Goal: Use online tool/utility: Use online tool/utility

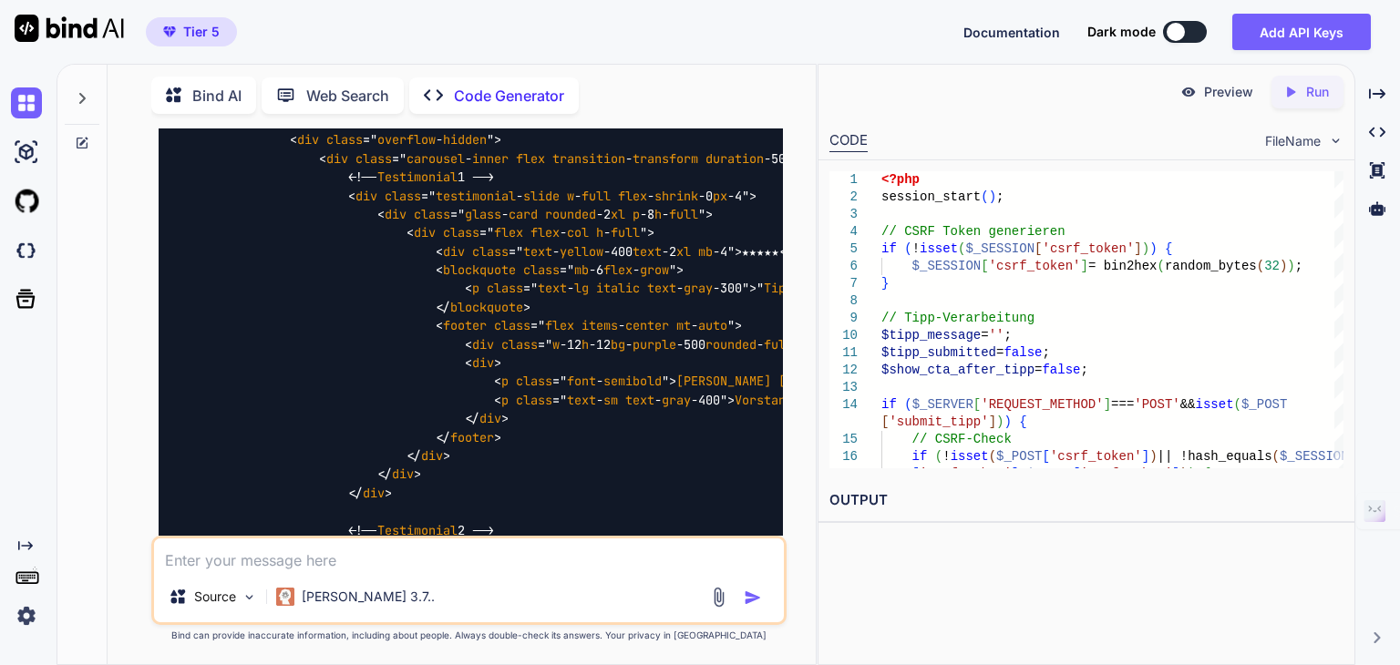
scroll to position [35790, 0]
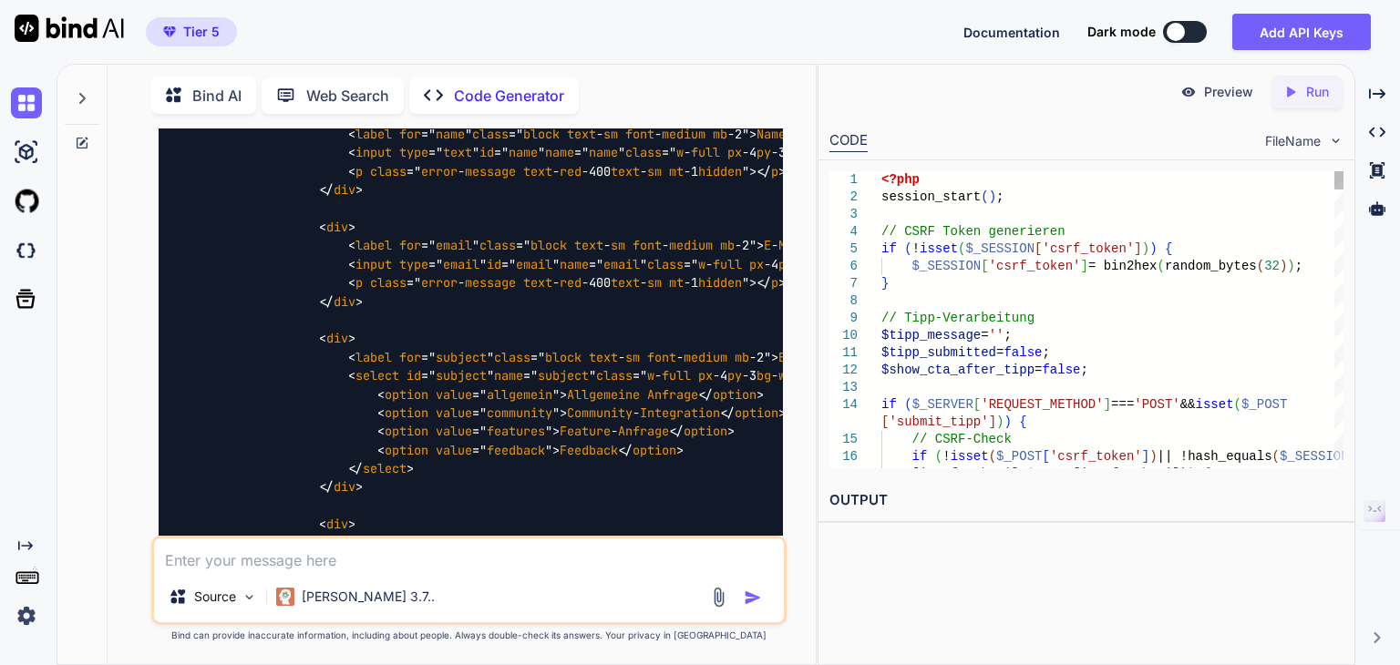
scroll to position [0, 0]
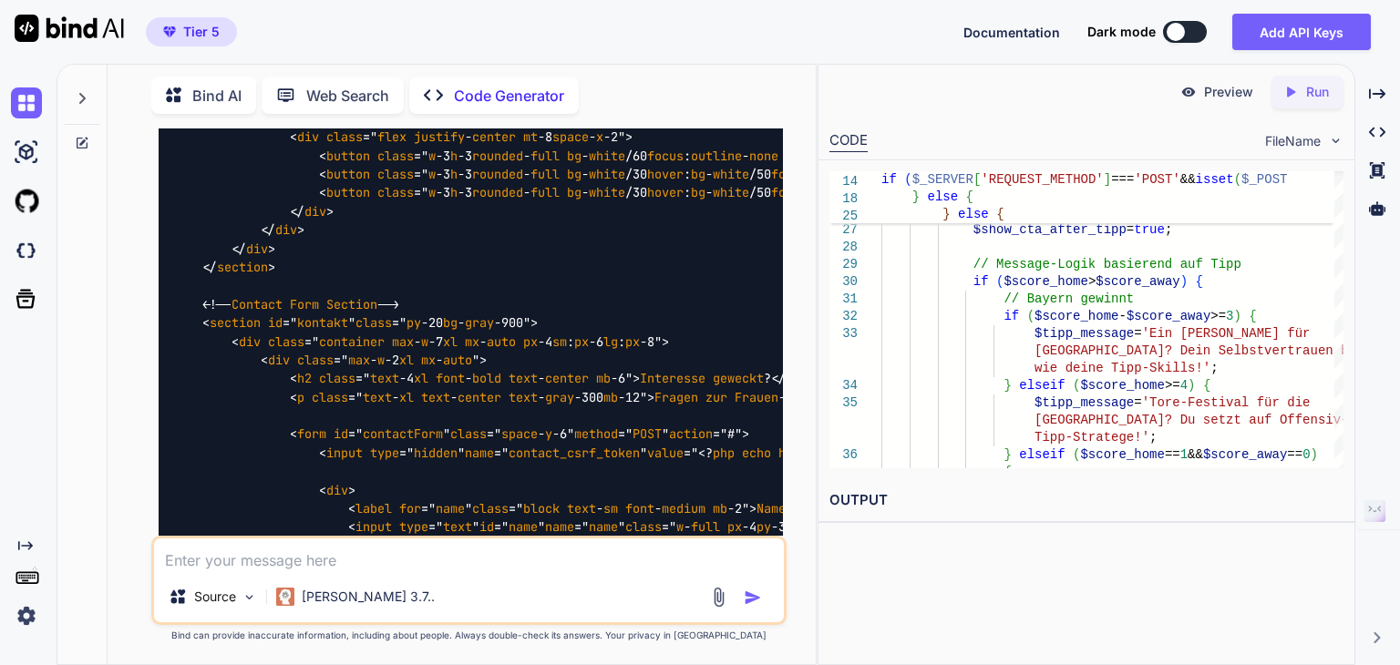
scroll to position [37167, 0]
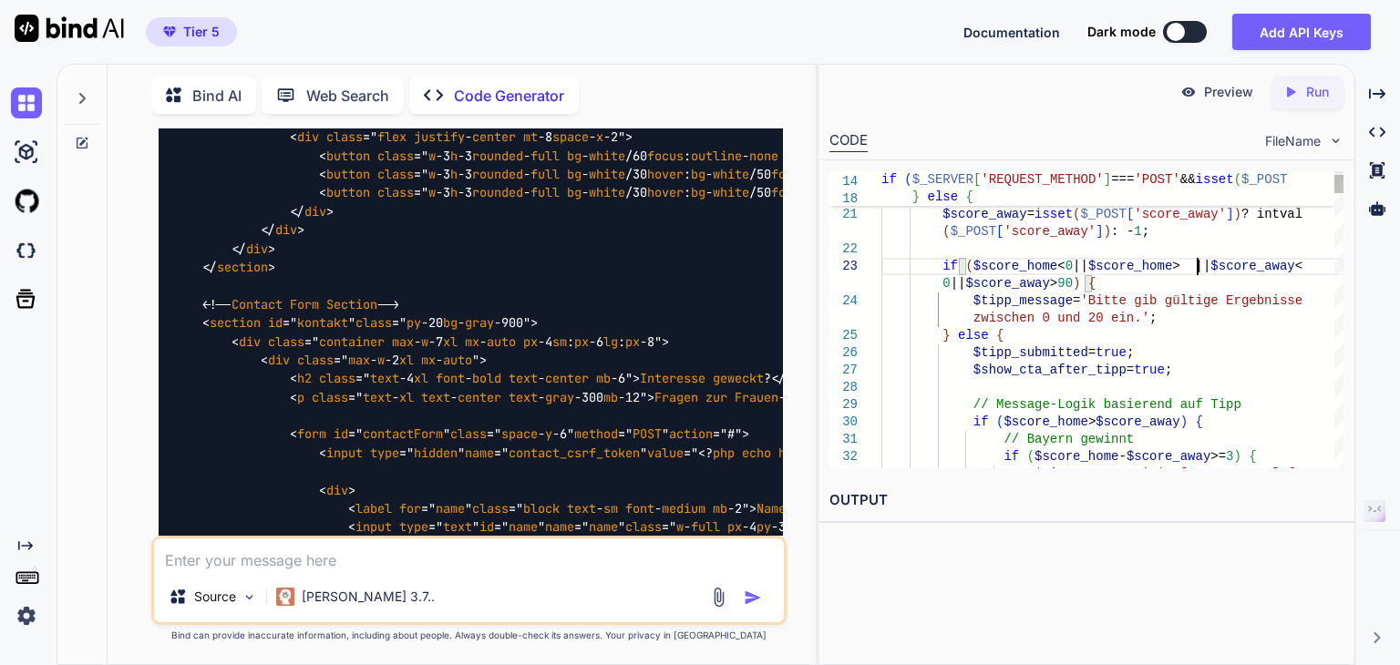
scroll to position [135, 0]
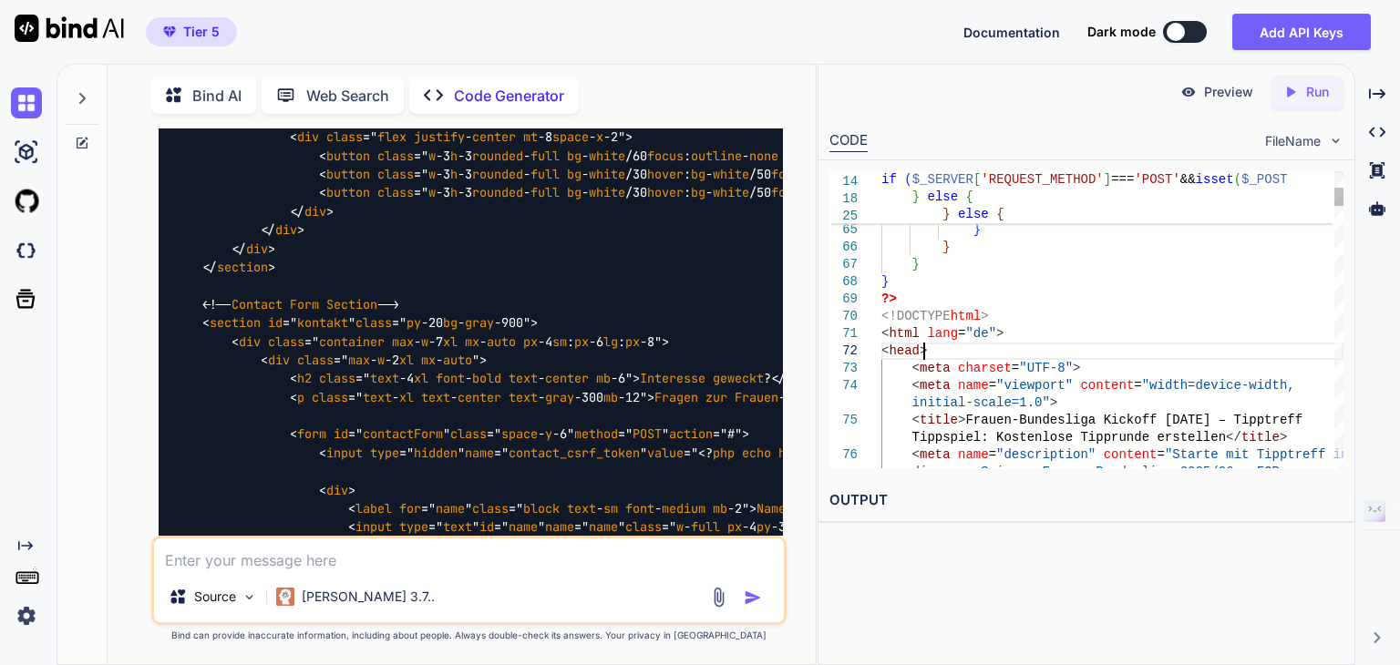
type textarea "} ?> <!DOCTYPE html> <html lang="de"> <head> <meta charset="UTF-8"> <meta name=…"
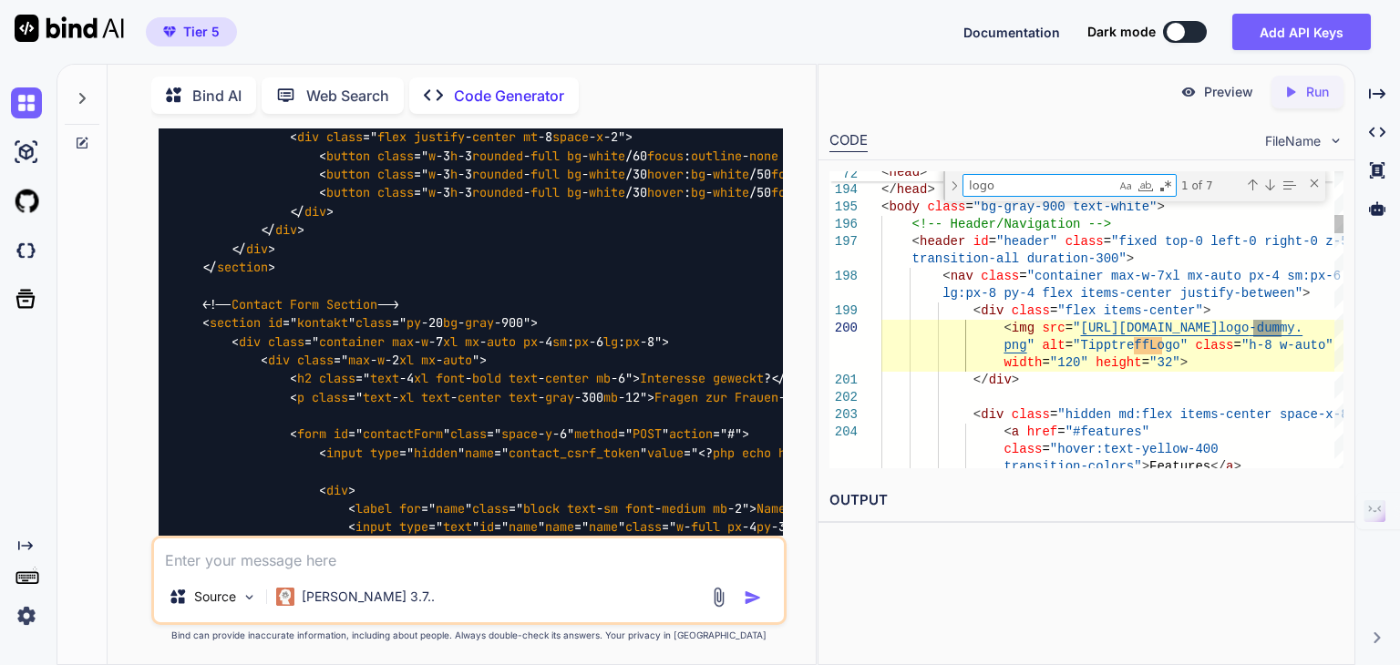
type textarea "logo"
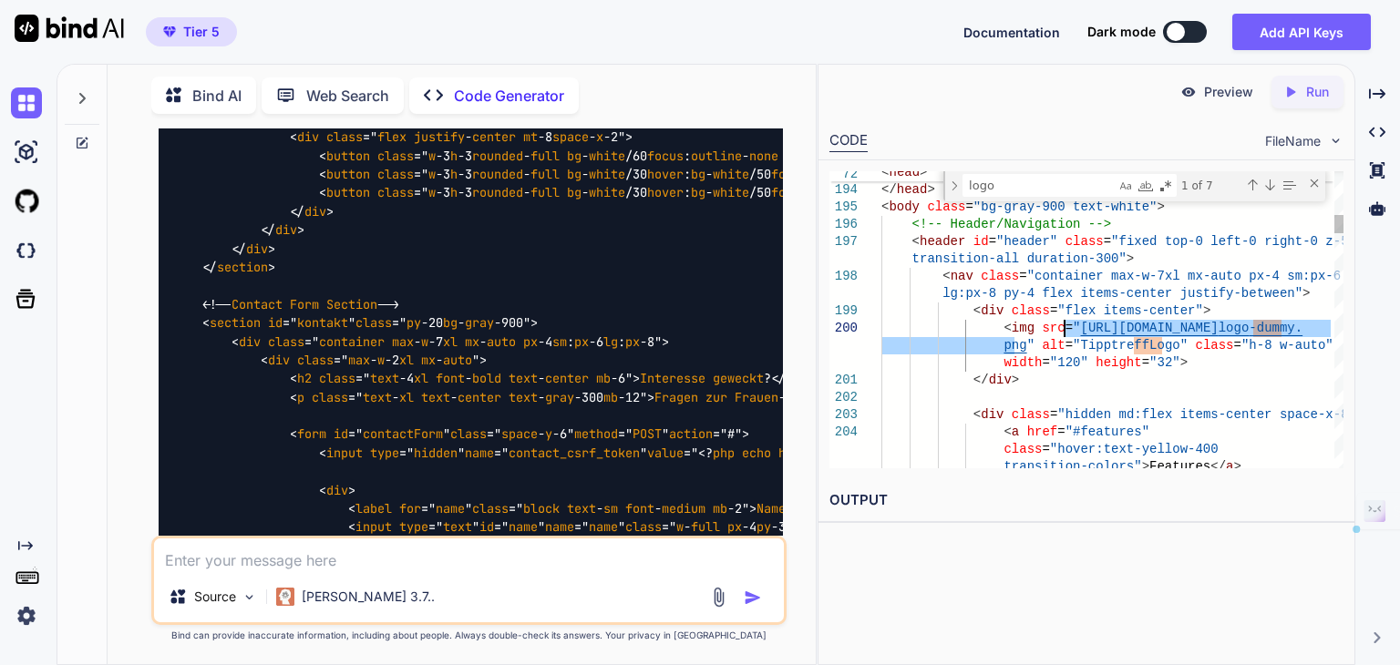
drag, startPoint x: 1015, startPoint y: 348, endPoint x: 1063, endPoint y: 325, distance: 53.4
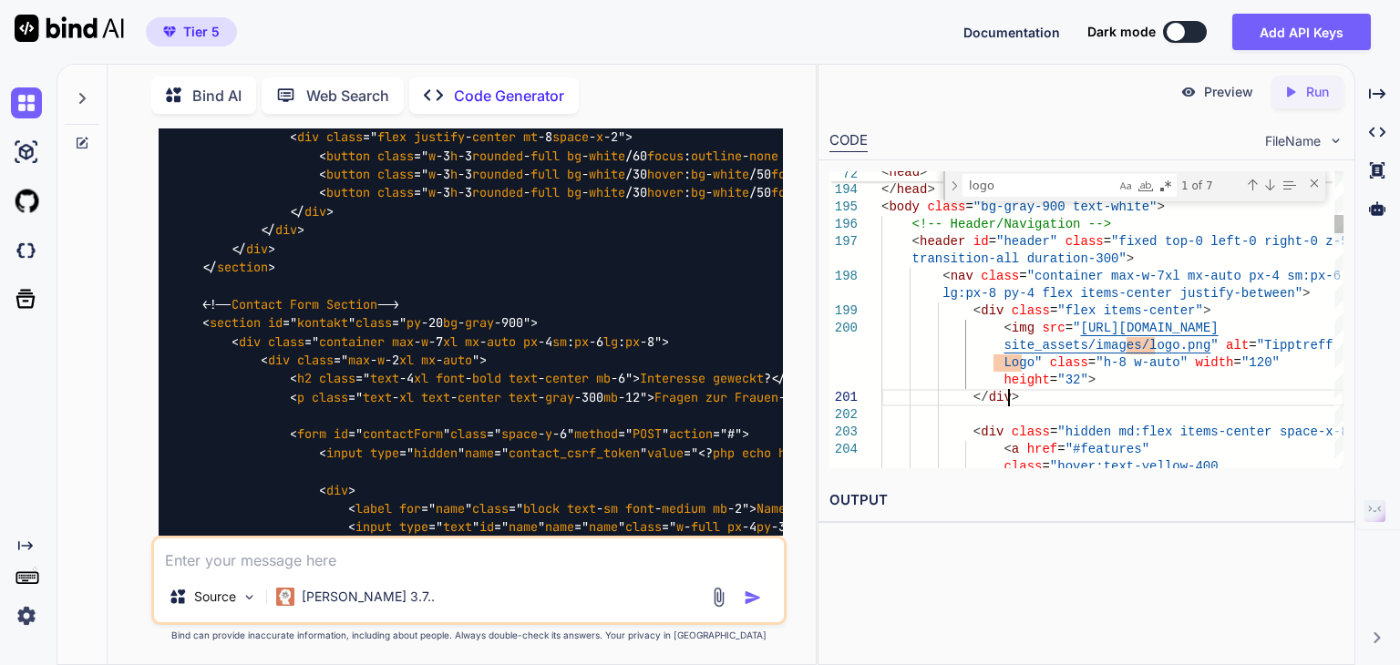
type textarea "Logo" class="h-8 w-auto" width="120" height="32"> </div> <div class="hidden md:…"
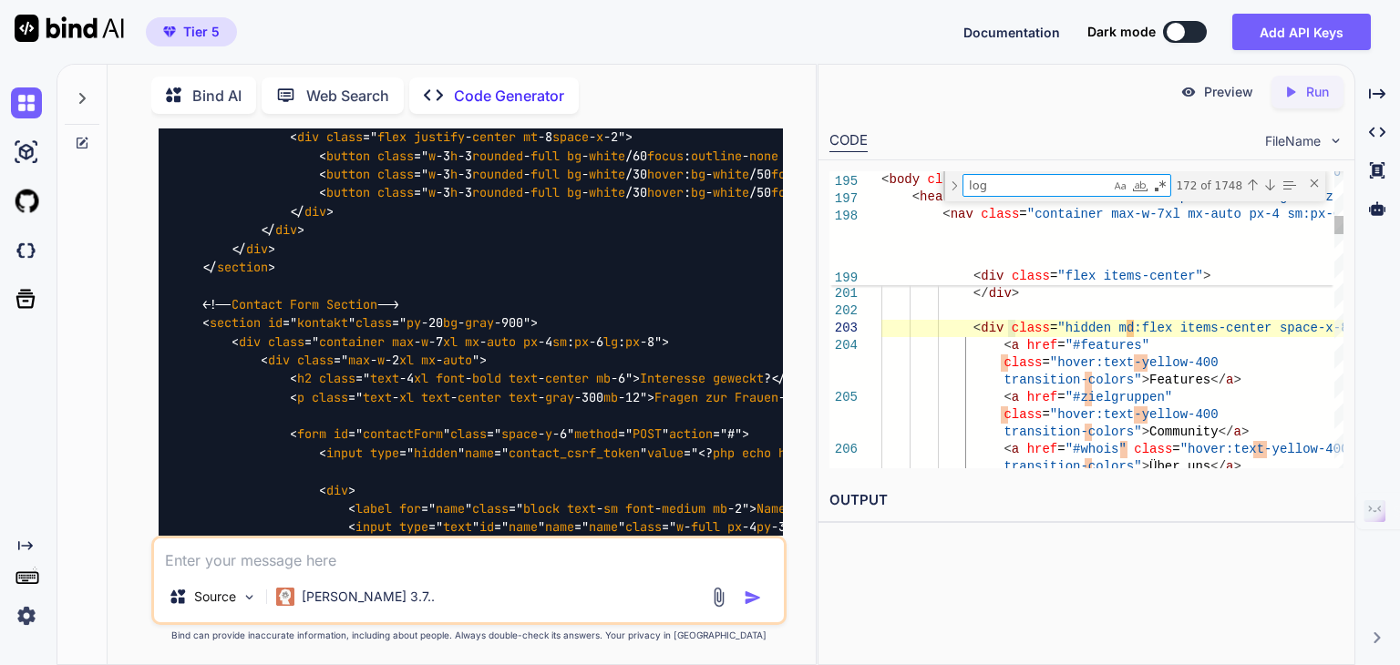
type textarea "logo"
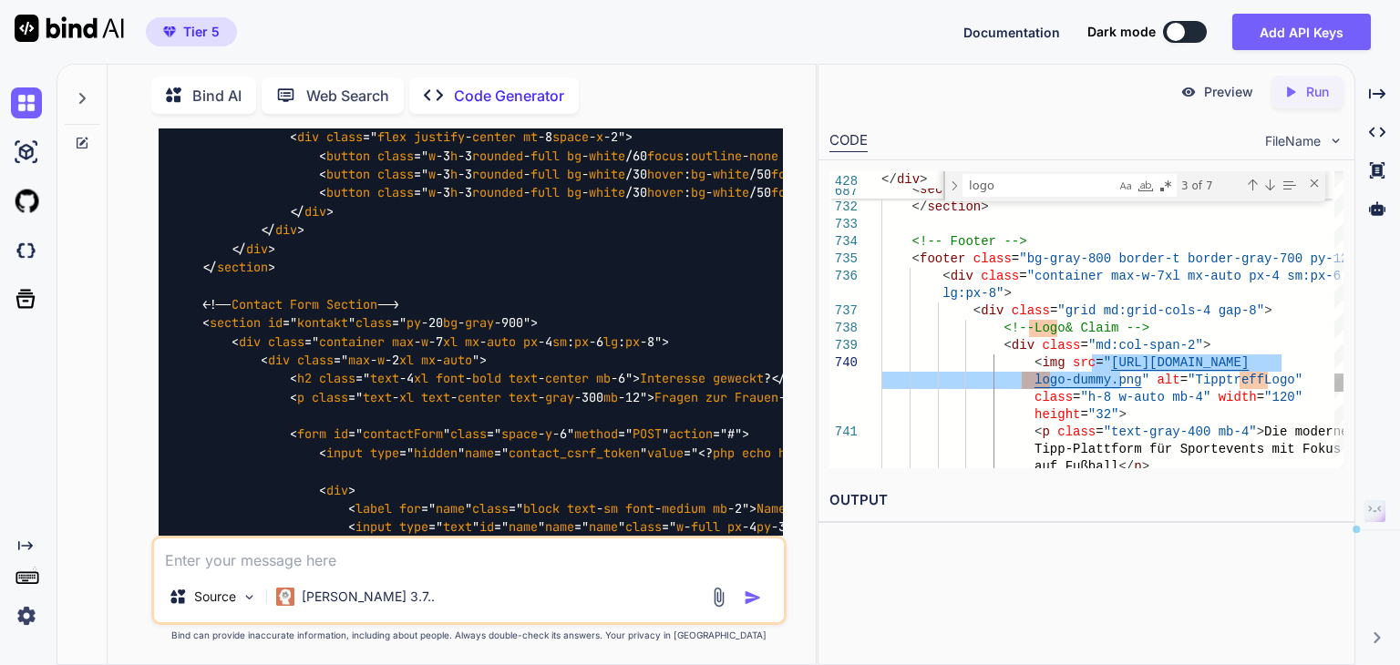
drag, startPoint x: 1119, startPoint y: 379, endPoint x: 1094, endPoint y: 356, distance: 34.8
type textarea "lg:px-8"> <div class="grid md:grid-cols-4 gap-8"> <!-- Logo & Claim --> <div cl…"
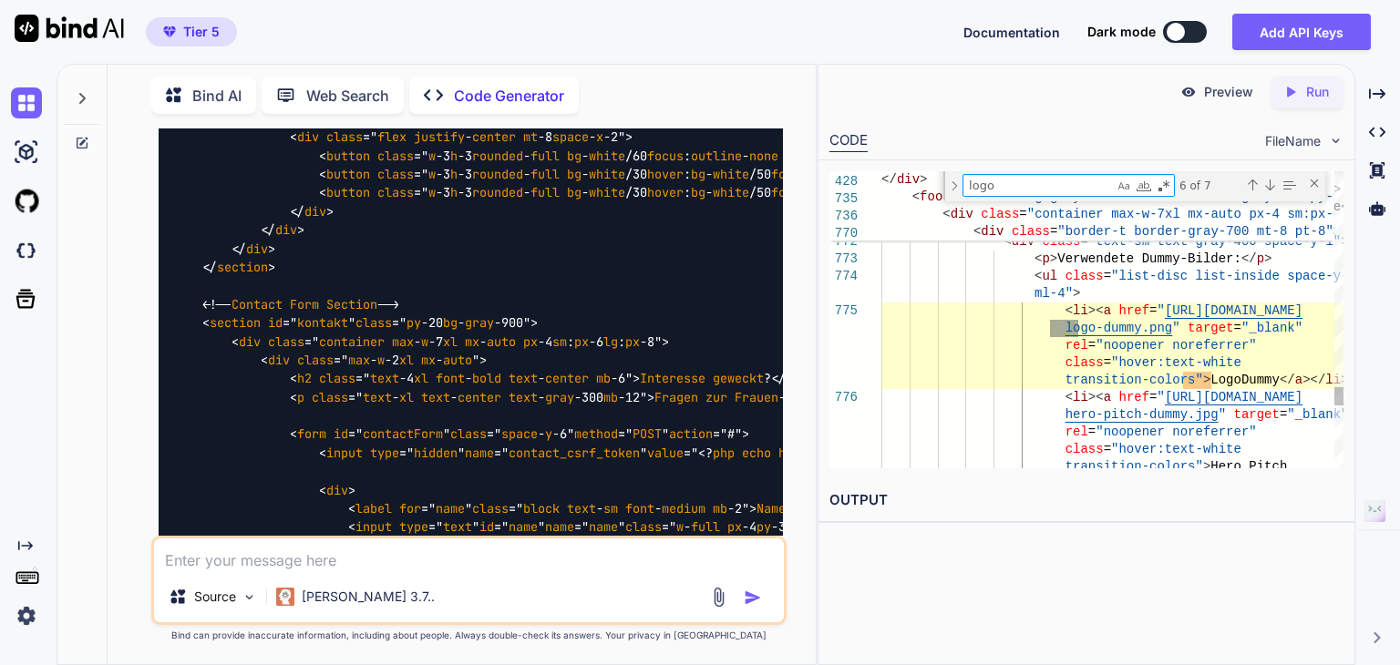
type textarea "logo"
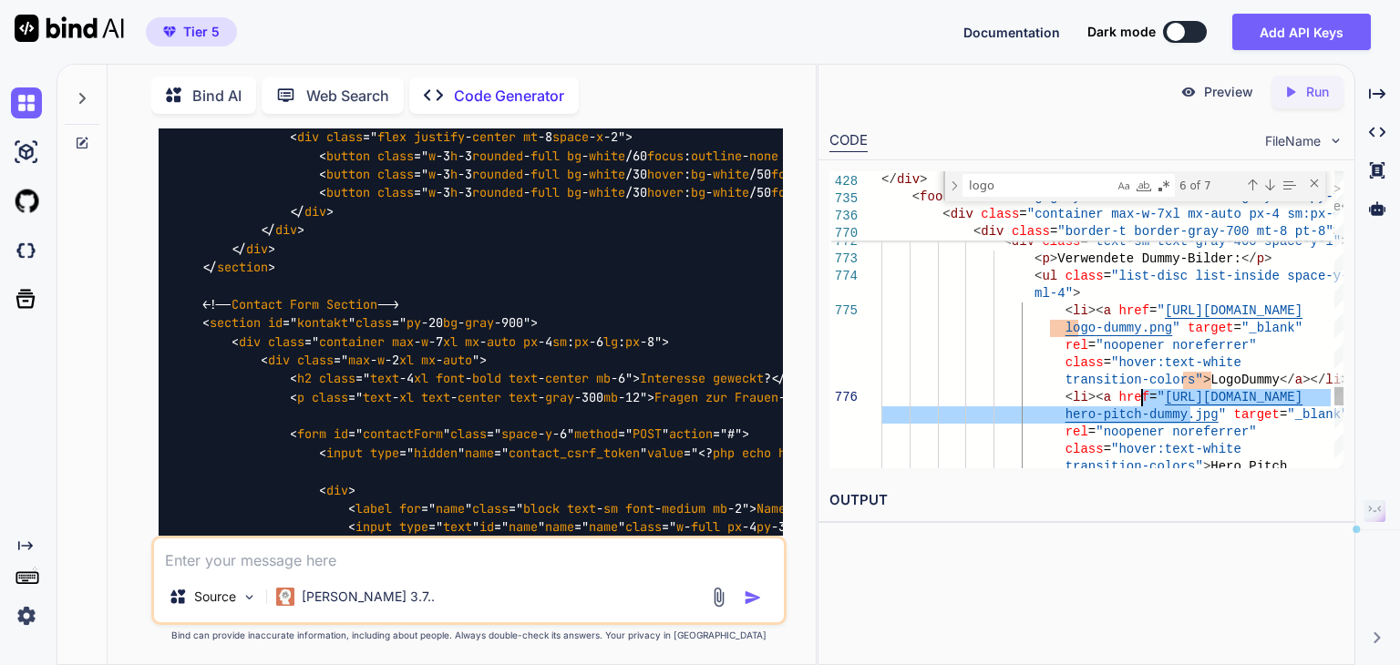
drag, startPoint x: 1188, startPoint y: 415, endPoint x: 1140, endPoint y: 398, distance: 50.2
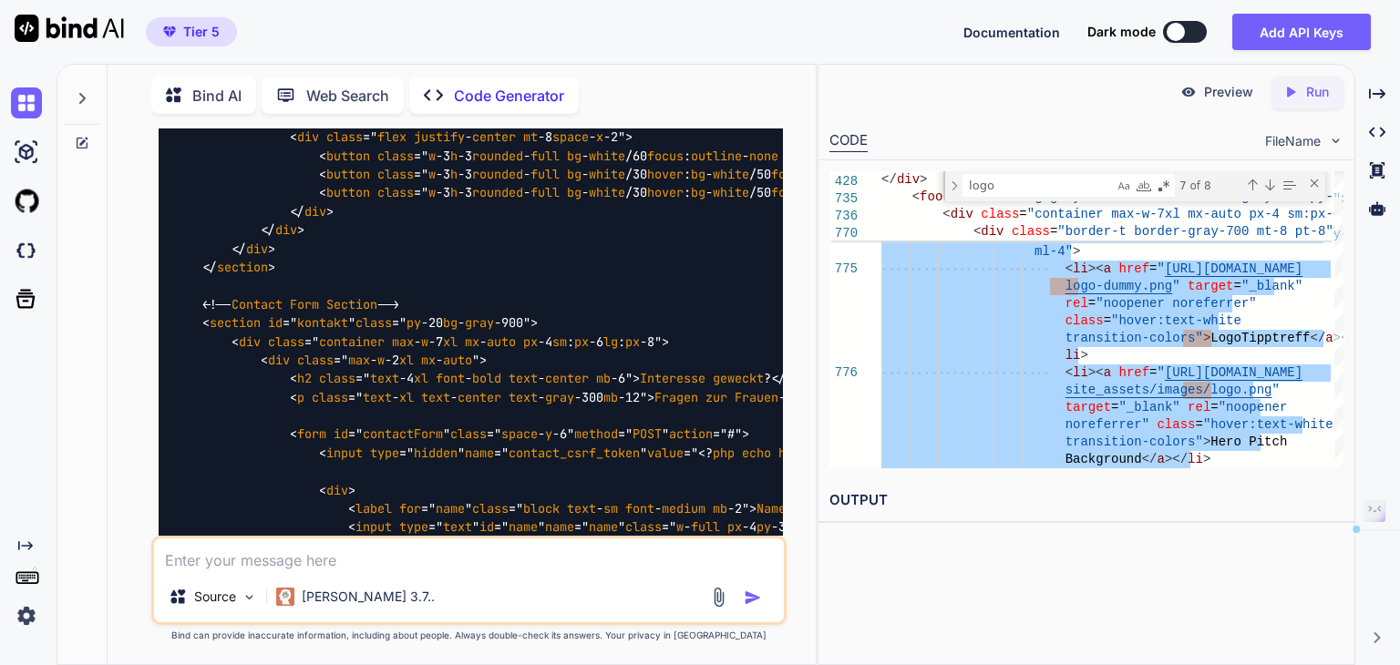
type textarea "<?php session_start(); // CSRF Token generieren if (!isset($_SESSION['csrf_toke…"
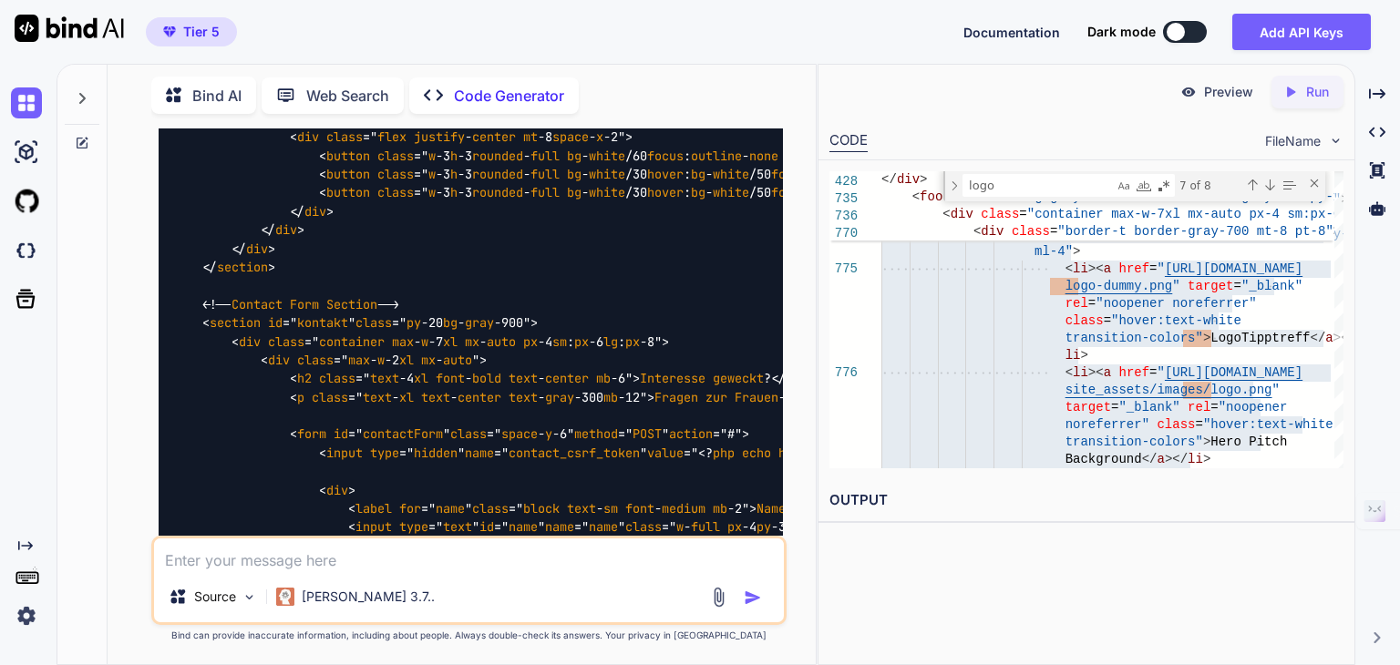
drag, startPoint x: 1344, startPoint y: 397, endPoint x: 1353, endPoint y: 431, distance: 34.9
click at [1353, 431] on div "771 772 773 774 775 776 < h4 class = "font-semibold mb-4" > Bildnachweise </ h4…" at bounding box center [1087, 319] width 536 height 319
click at [284, 571] on textarea at bounding box center [469, 555] width 630 height 33
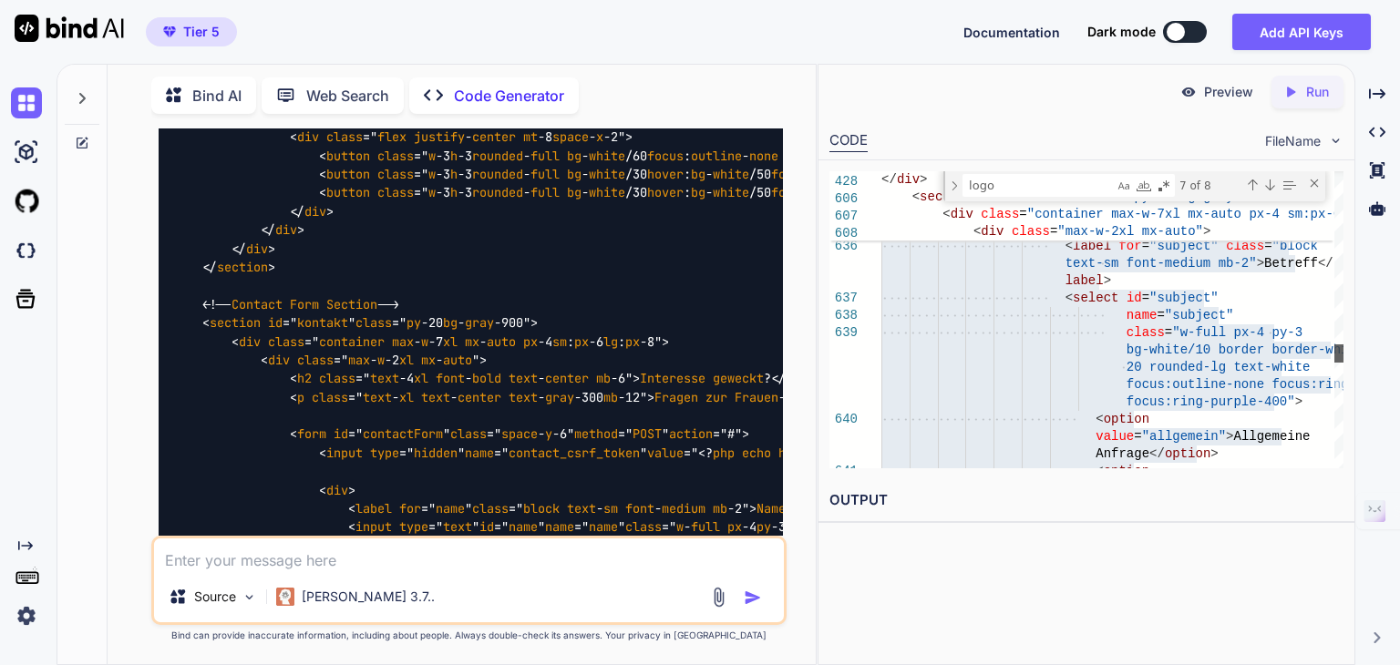
click at [1335, 355] on div at bounding box center [1339, 354] width 9 height 18
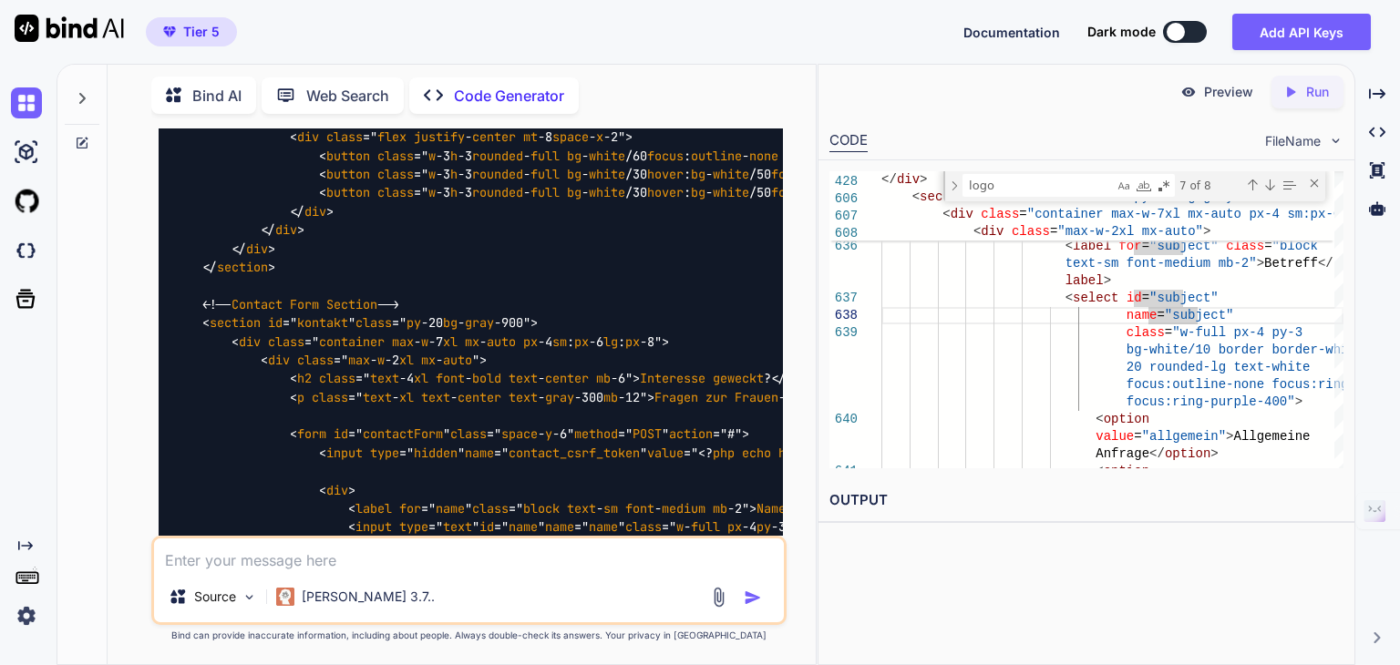
click at [1205, 100] on p "Preview" at bounding box center [1228, 92] width 49 height 18
click at [1288, 88] on icon at bounding box center [1291, 92] width 8 height 10
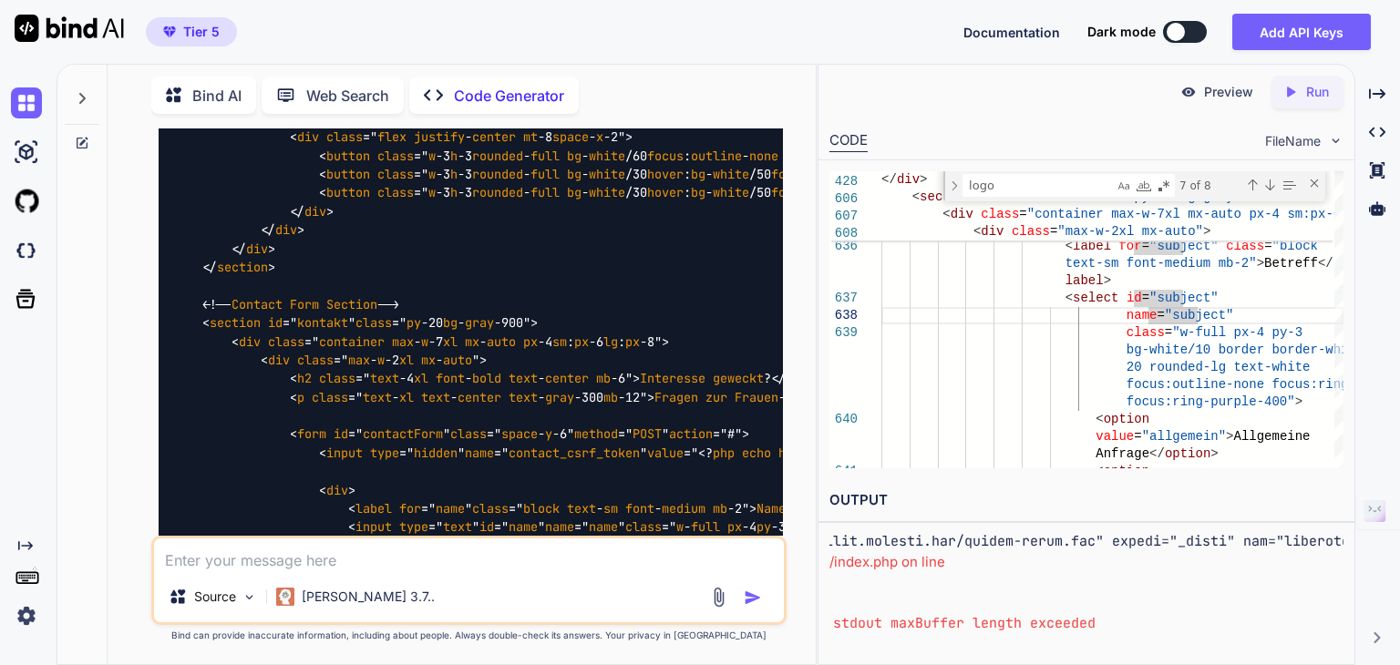
scroll to position [14250, 0]
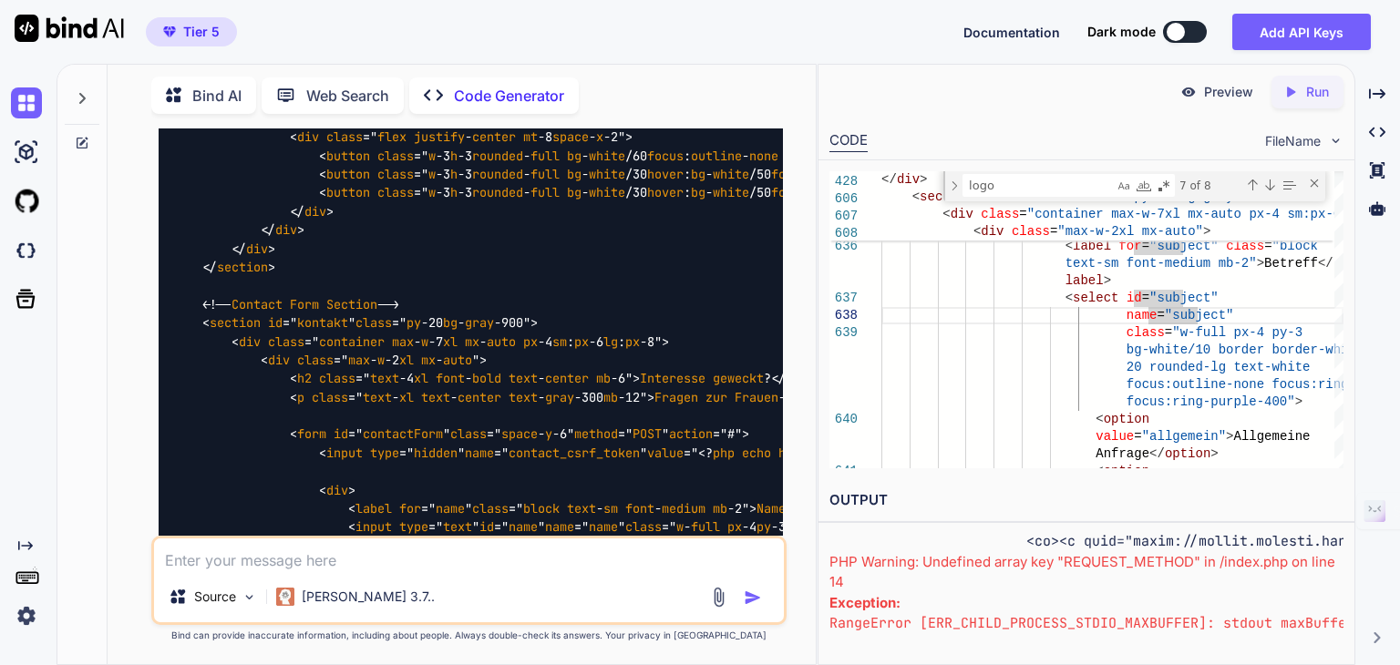
click at [985, 184] on textarea "logo" at bounding box center [1039, 185] width 150 height 21
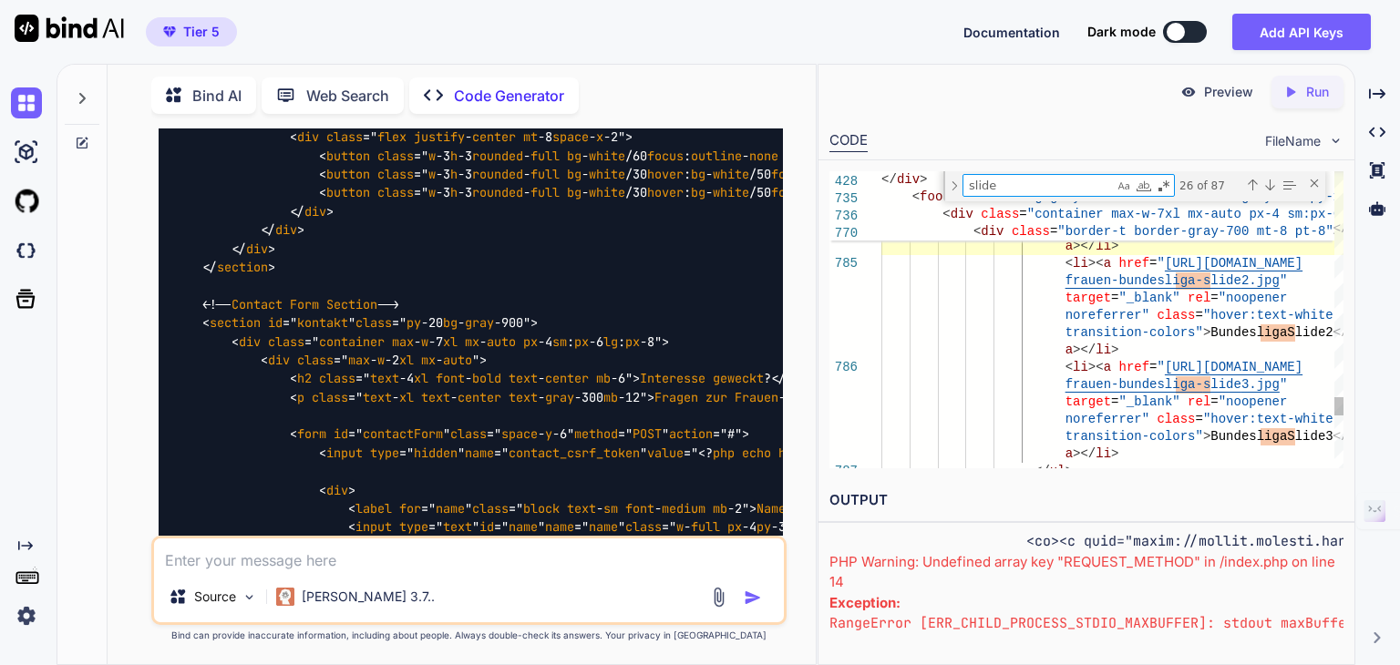
type textarea "slide"
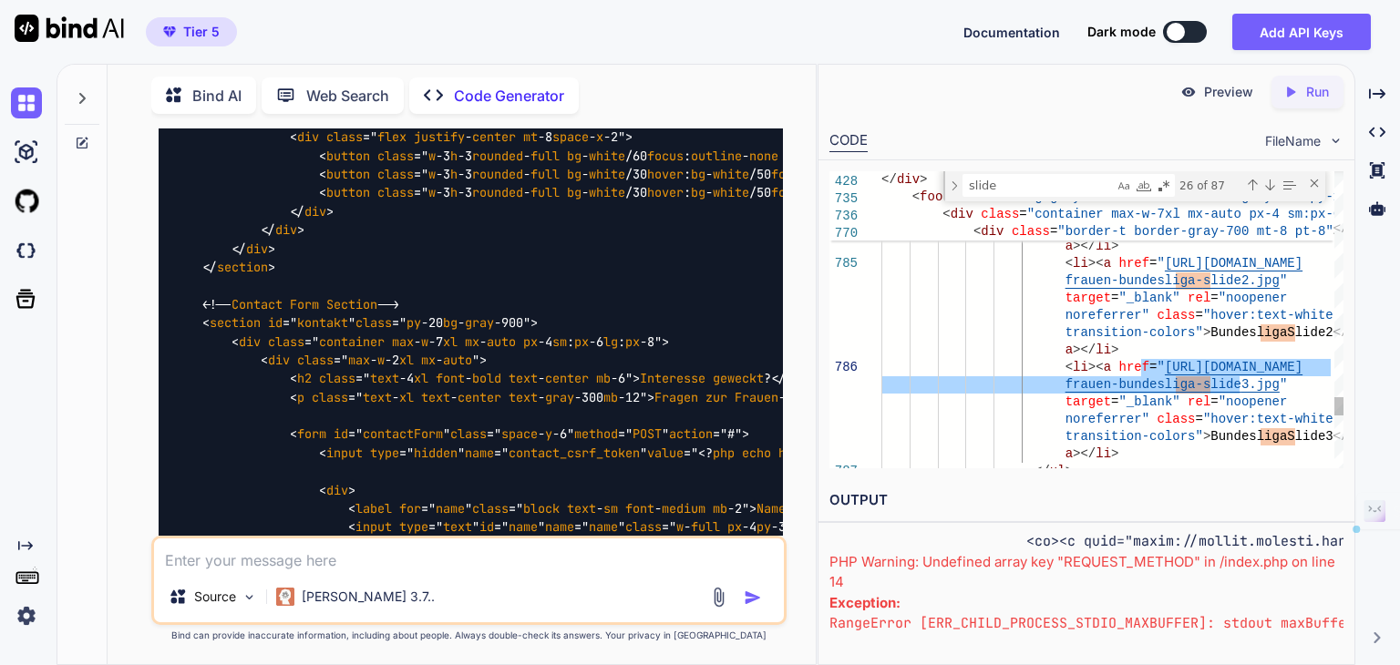
drag, startPoint x: 1242, startPoint y: 384, endPoint x: 1139, endPoint y: 365, distance: 104.8
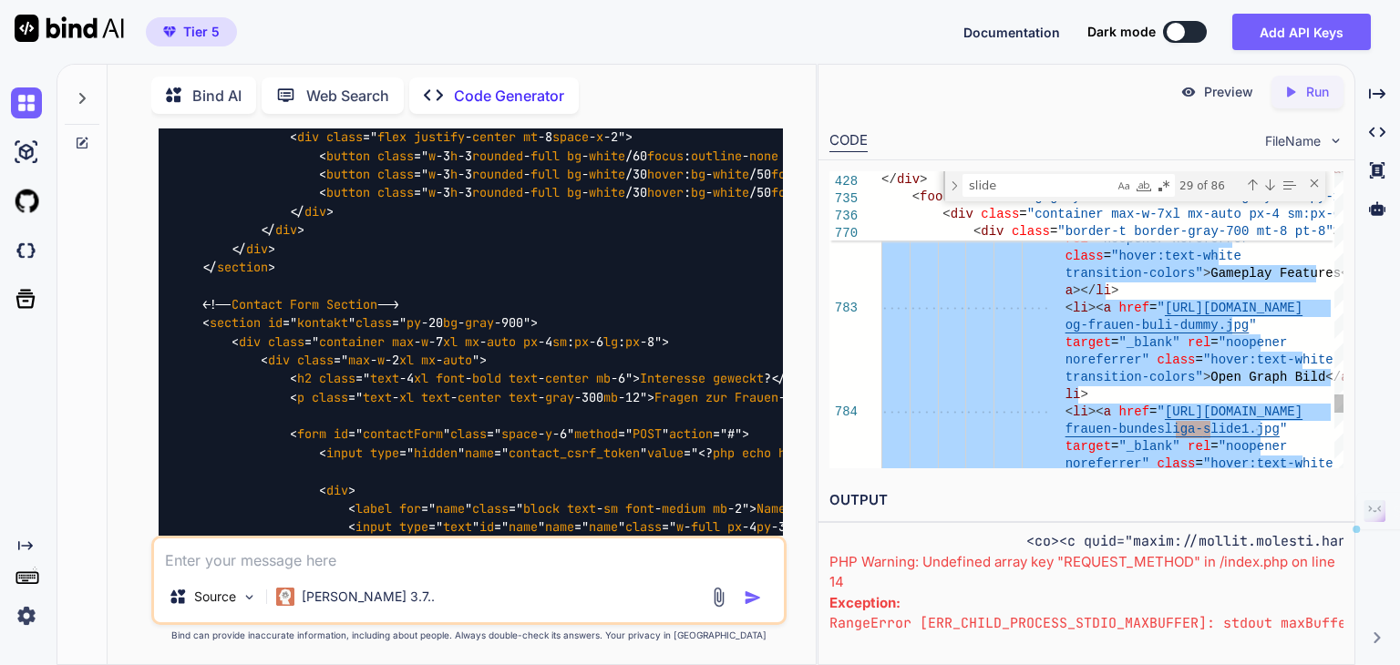
type textarea "<?php session_start(); // CSRF Token generieren if (!isset($_SESSION['csrf_toke…"
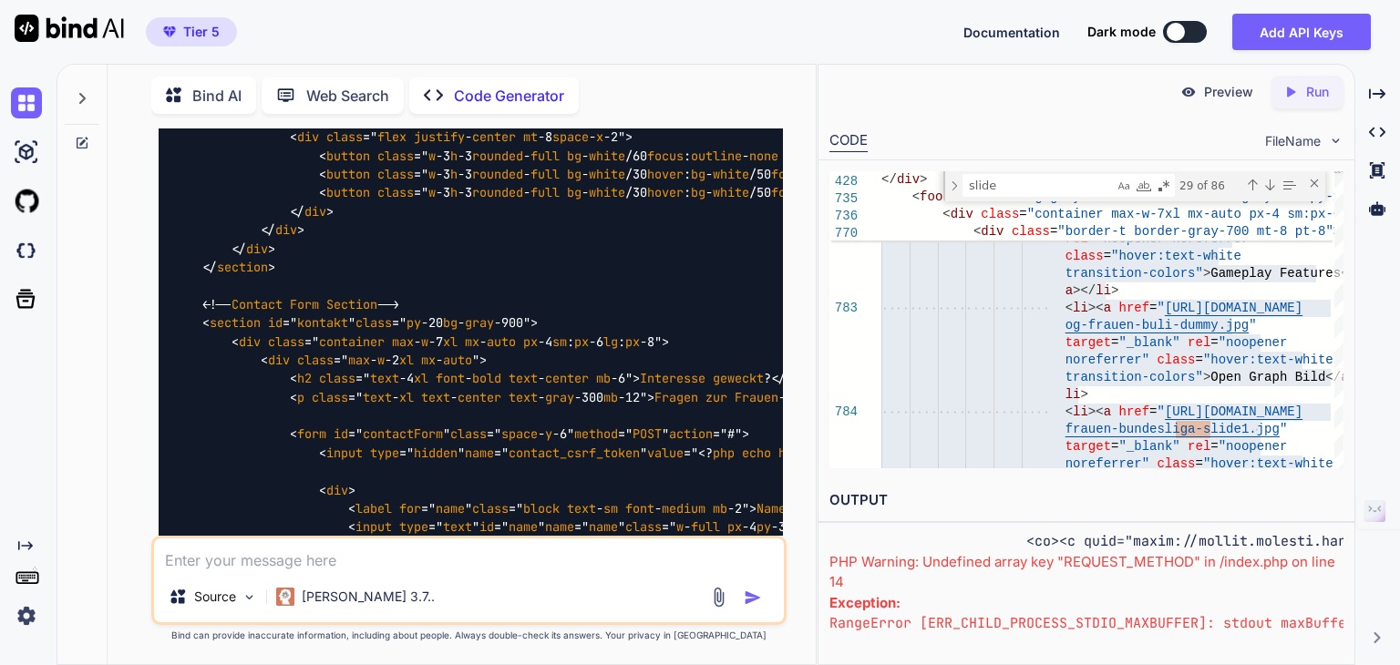
click at [227, 552] on textarea at bounding box center [469, 555] width 630 height 33
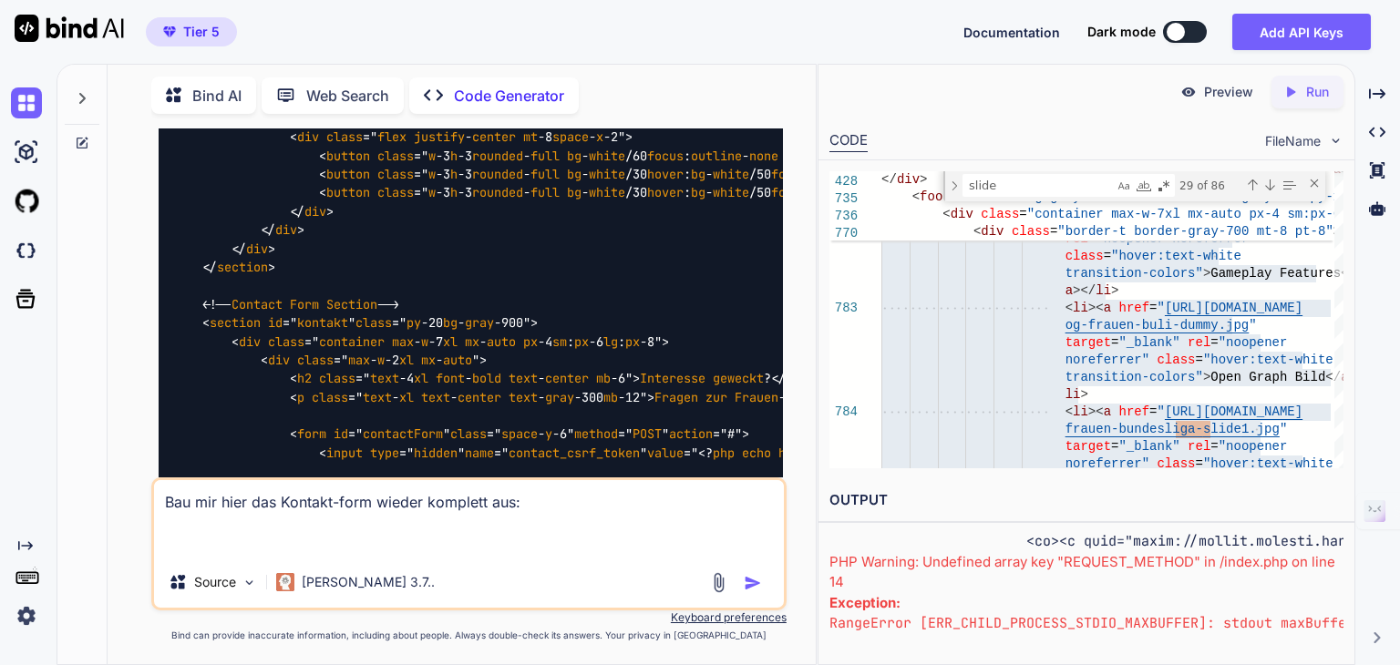
paste textarea "<?lor ipsumdo_sitam(); // CONS Adipi elitseddoe te (!incid($_UTLABOR['etdo_magn…"
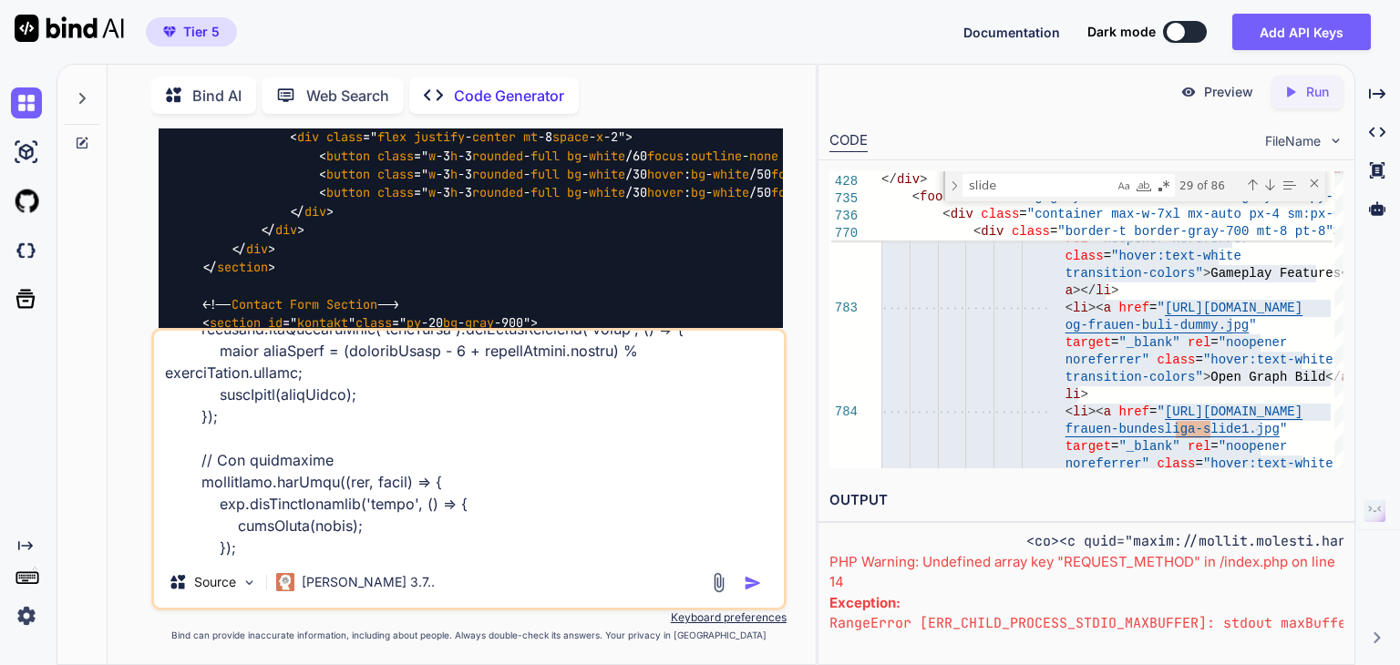
scroll to position [26978, 0]
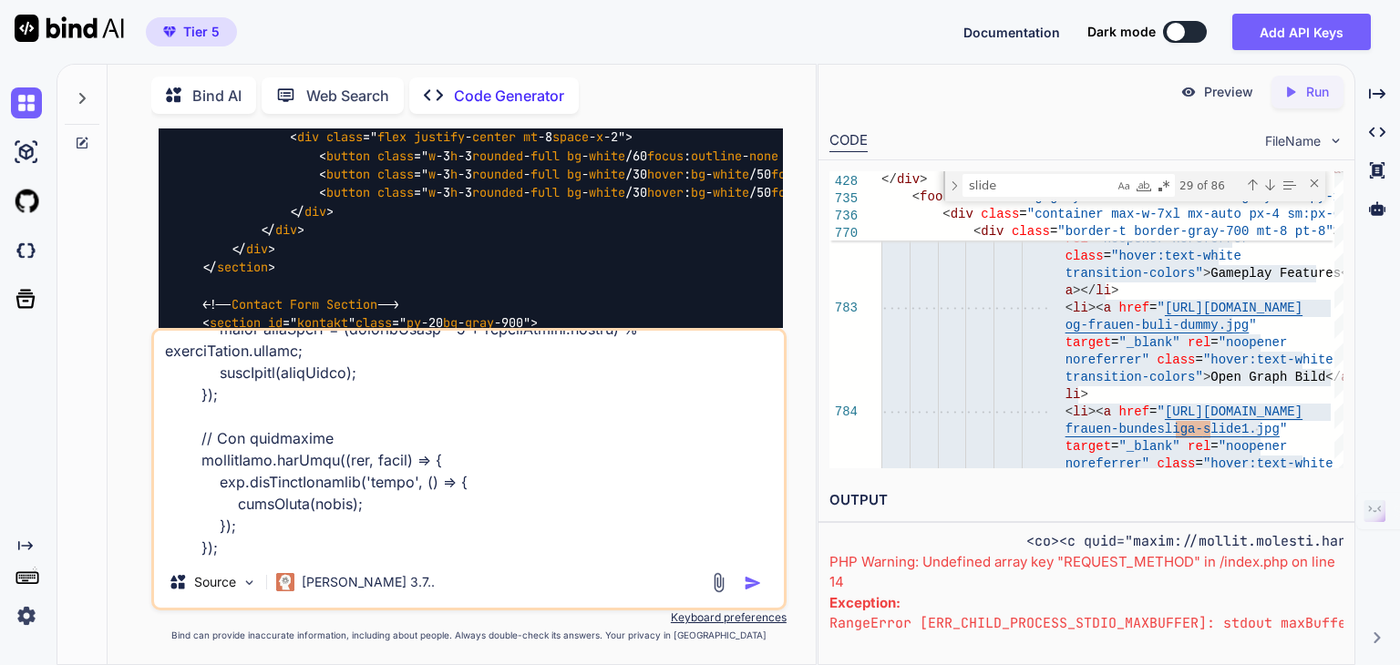
type textarea "Lor ips dolo sit Ametcon-adip elitse doeiusmo tem: <?inc utlabor_etdol(); // MA…"
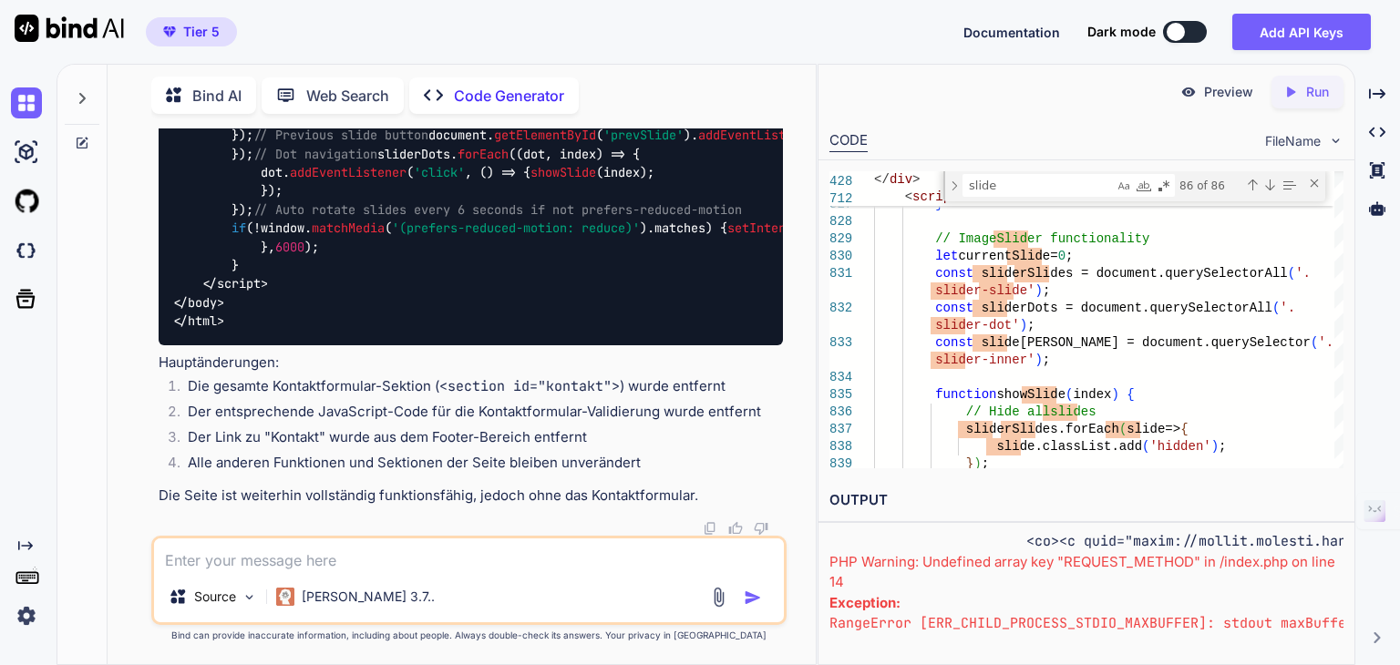
scroll to position [65422, 0]
